Goal: Information Seeking & Learning: Check status

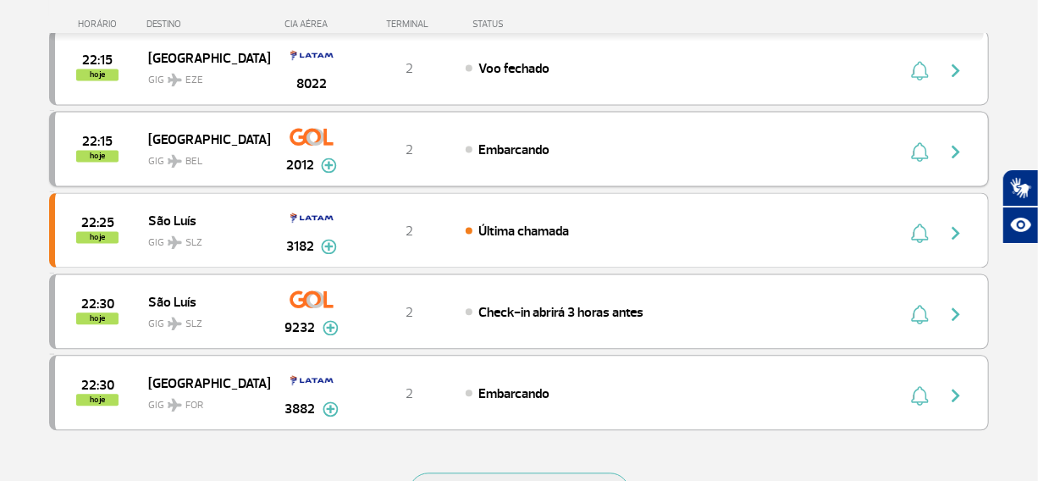
scroll to position [1560, 0]
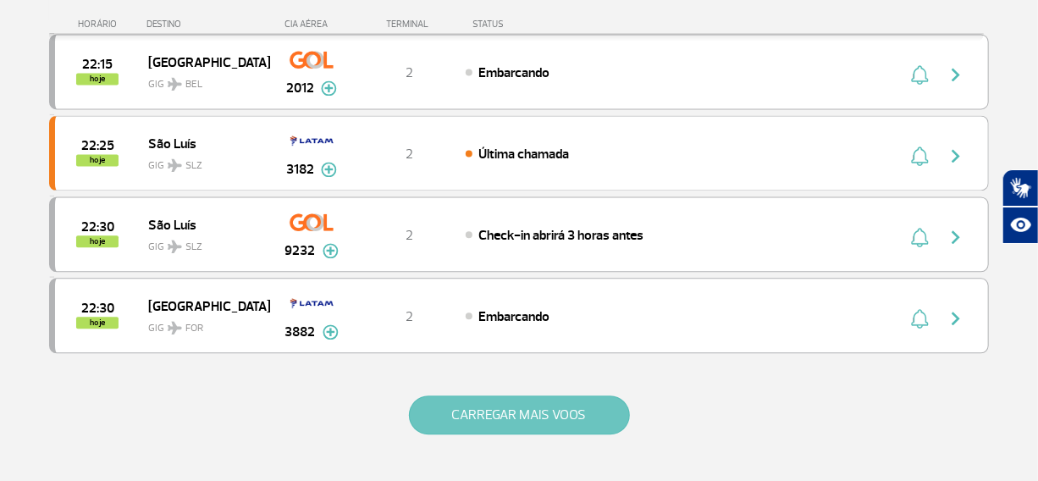
click at [531, 403] on button "CARREGAR MAIS VOOS" at bounding box center [519, 415] width 221 height 39
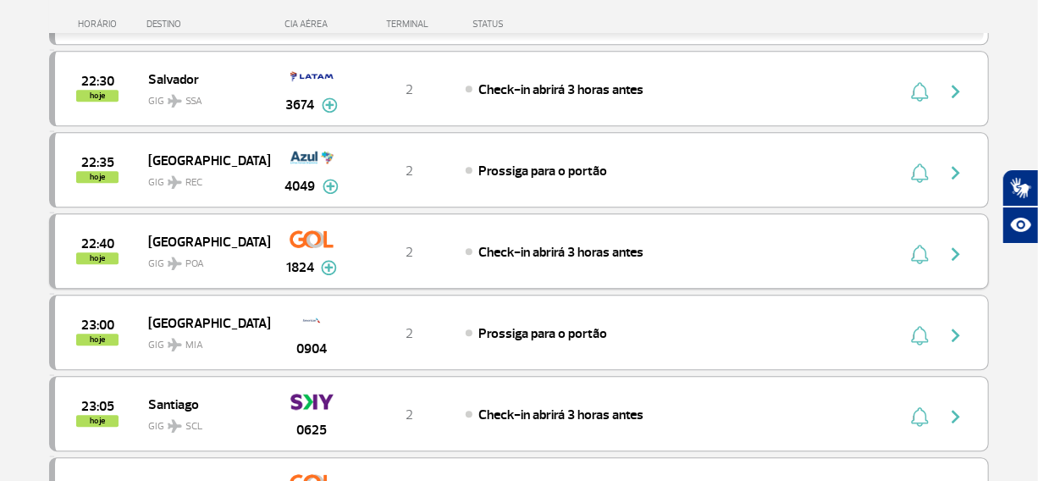
scroll to position [1945, 0]
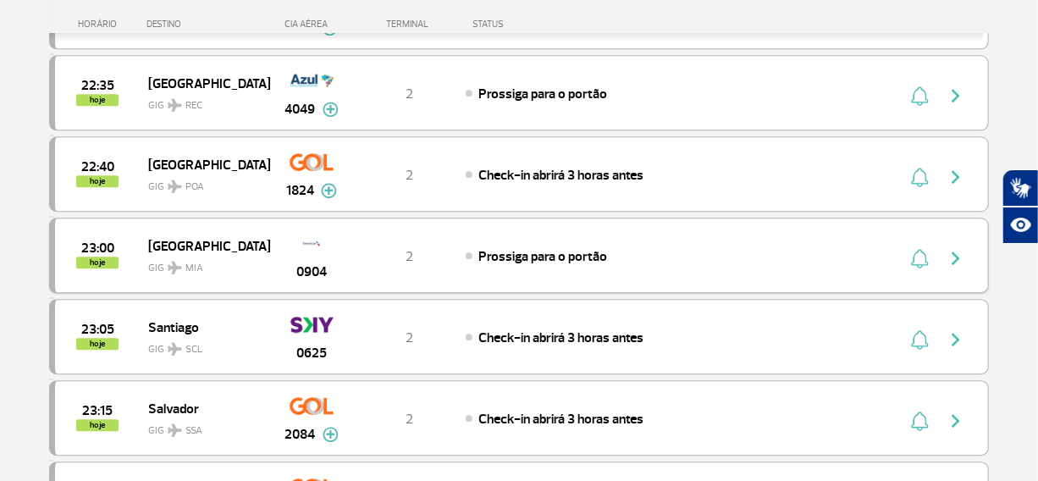
click at [960, 248] on img "button" at bounding box center [956, 258] width 20 height 20
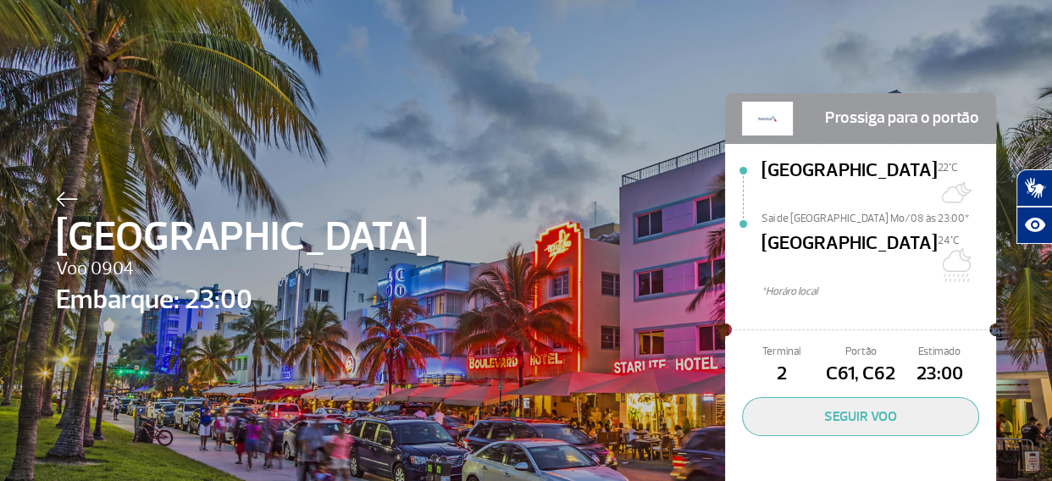
click at [56, 196] on img at bounding box center [67, 198] width 22 height 15
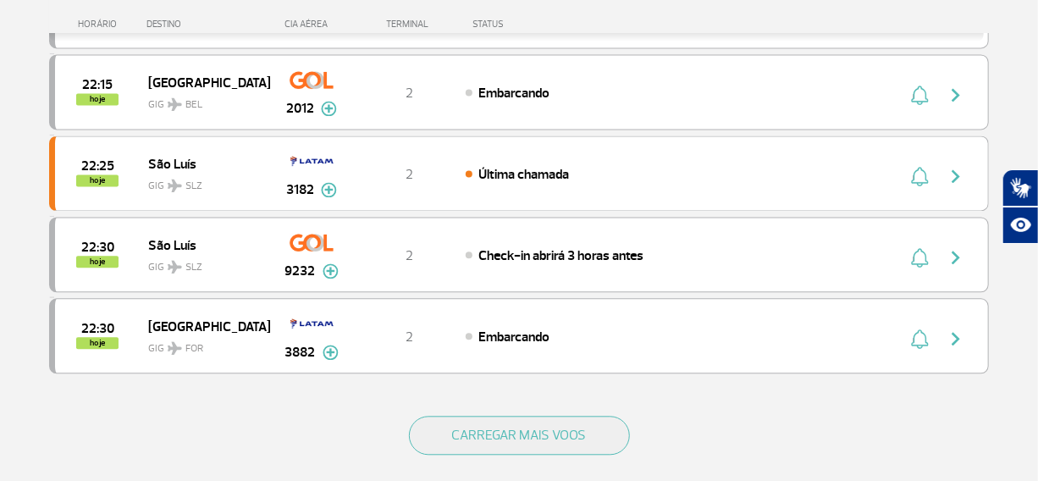
scroll to position [1770, 0]
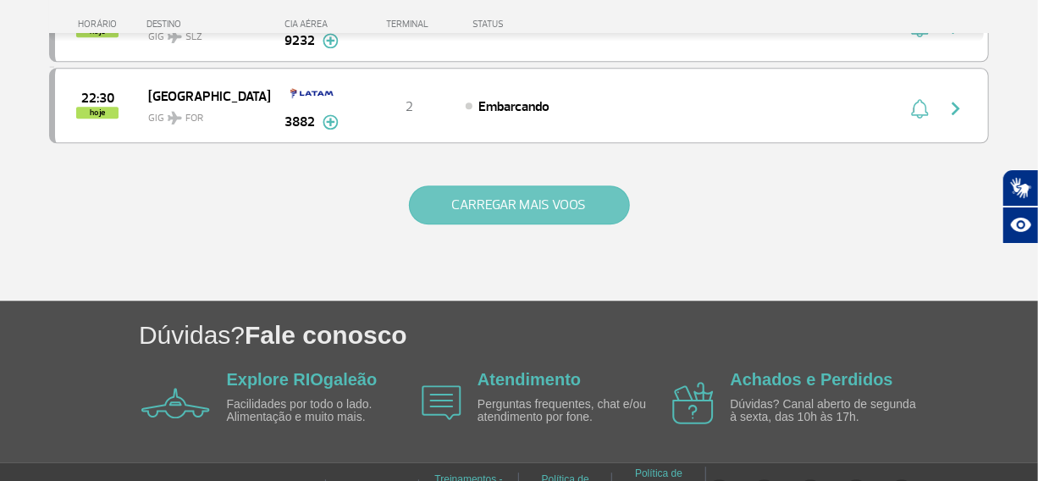
click at [559, 197] on button "CARREGAR MAIS VOOS" at bounding box center [519, 204] width 221 height 39
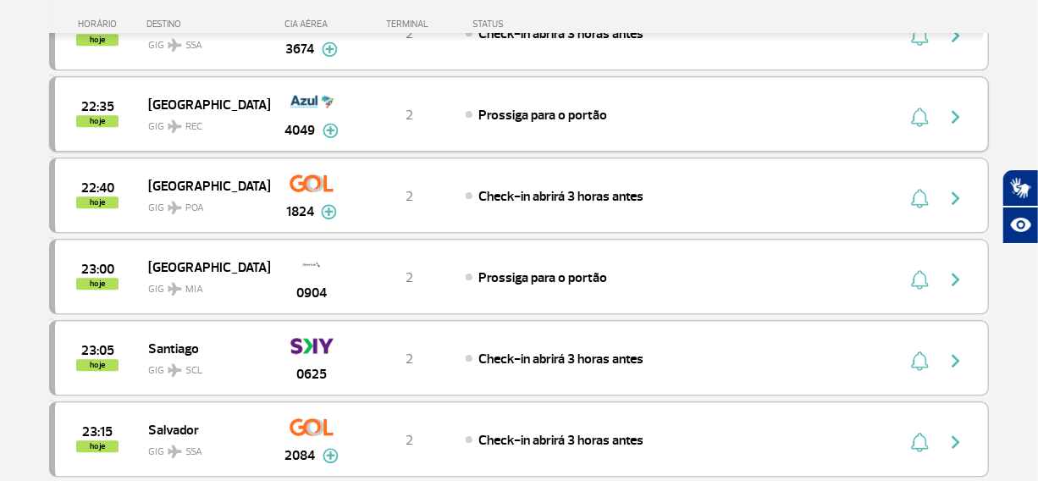
scroll to position [2001, 0]
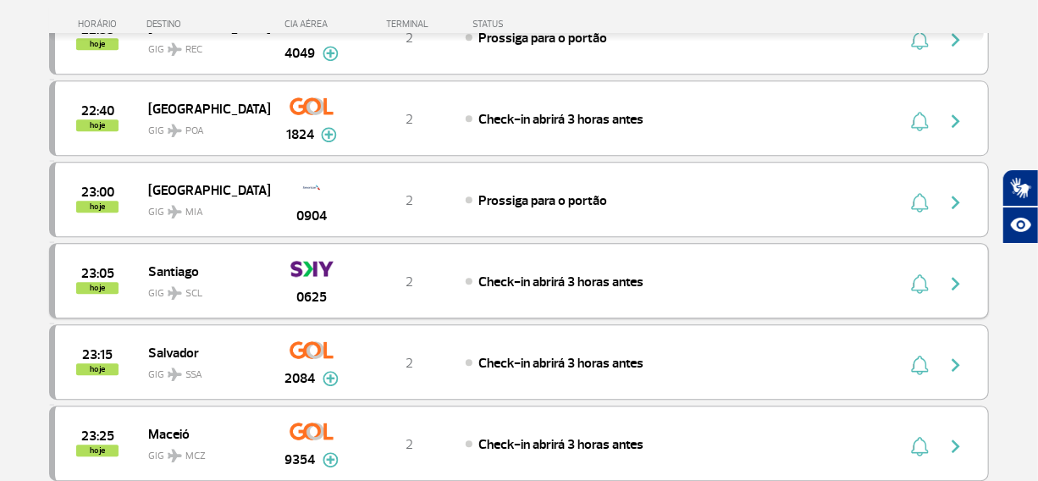
click at [953, 274] on img "button" at bounding box center [956, 284] width 20 height 20
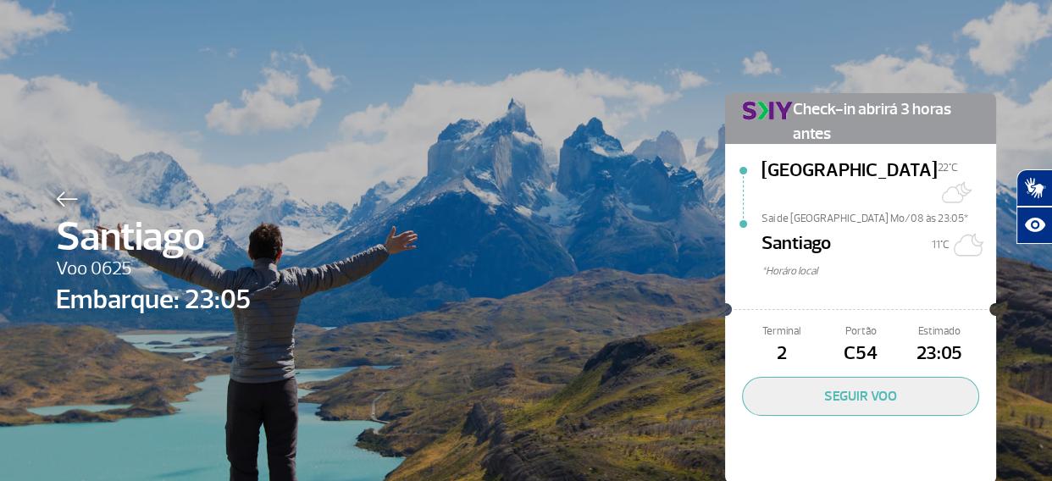
click at [56, 194] on img at bounding box center [67, 198] width 22 height 15
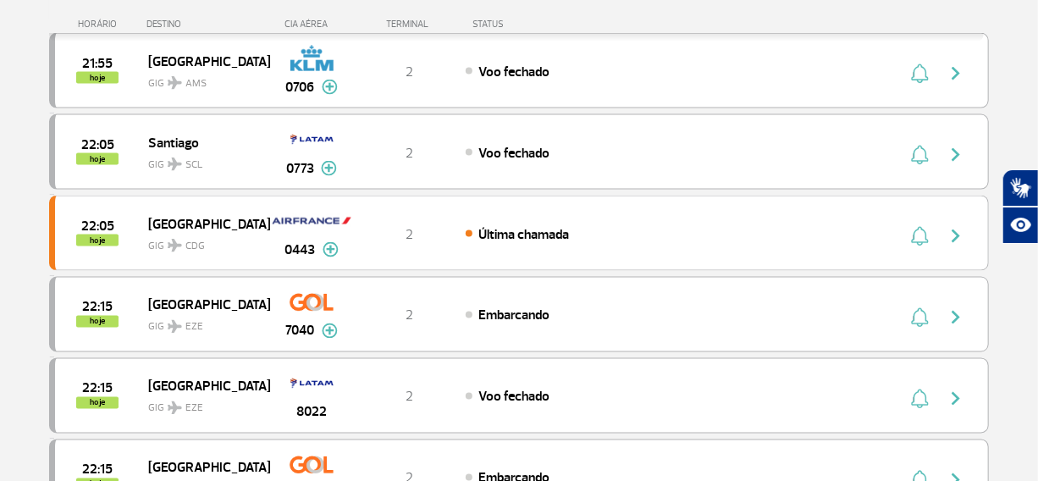
scroll to position [1617, 0]
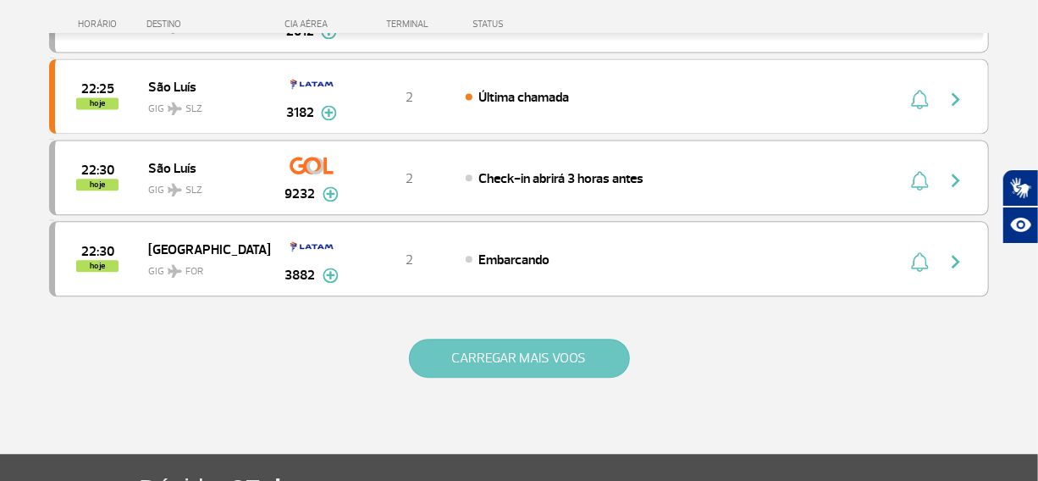
click at [446, 359] on button "CARREGAR MAIS VOOS" at bounding box center [519, 358] width 221 height 39
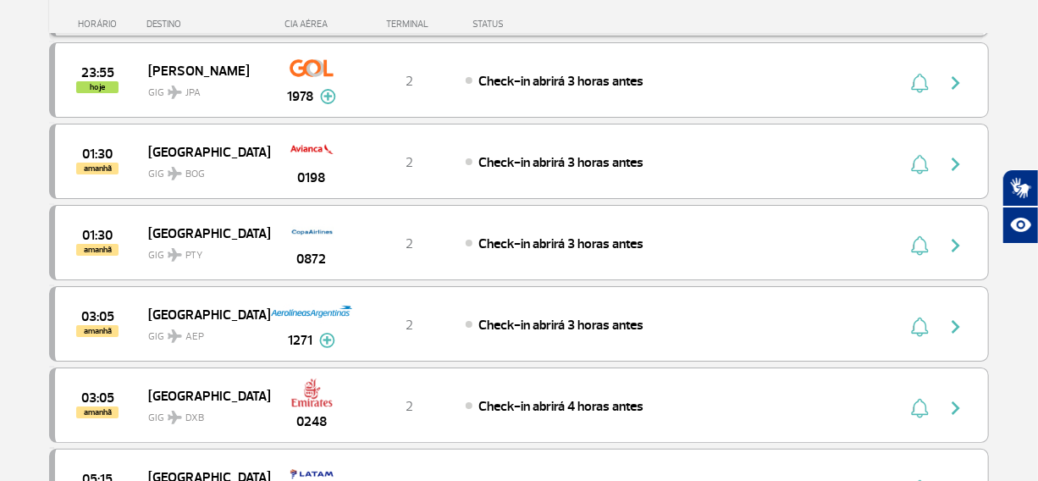
scroll to position [3002, 0]
